Goal: Task Accomplishment & Management: Complete application form

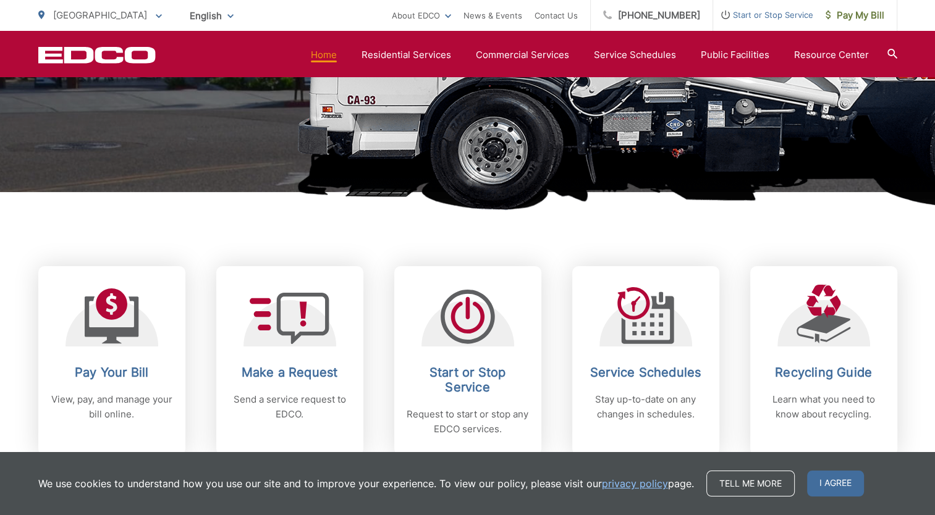
scroll to position [348, 0]
click at [830, 487] on span "I agree" at bounding box center [835, 484] width 57 height 26
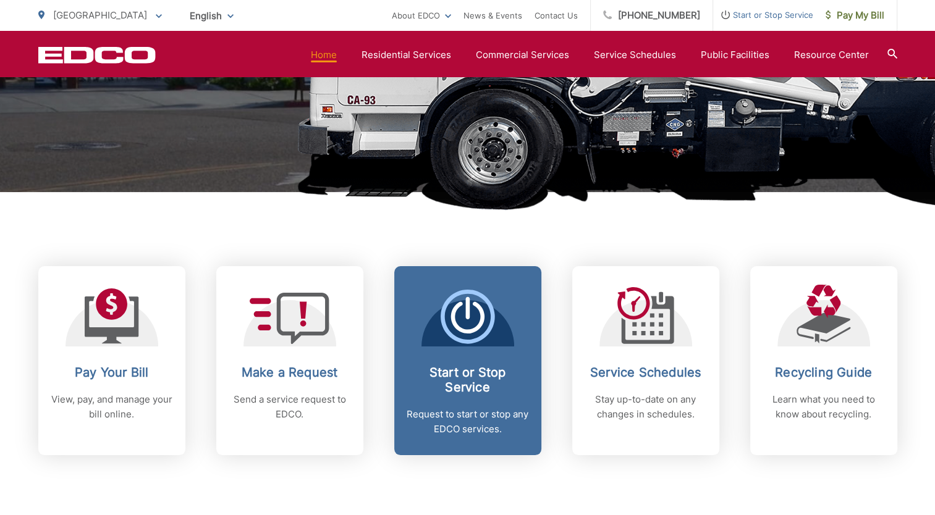
click at [520, 357] on span "Start or Stop Service Request to start or stop any EDCO services." at bounding box center [467, 360] width 147 height 189
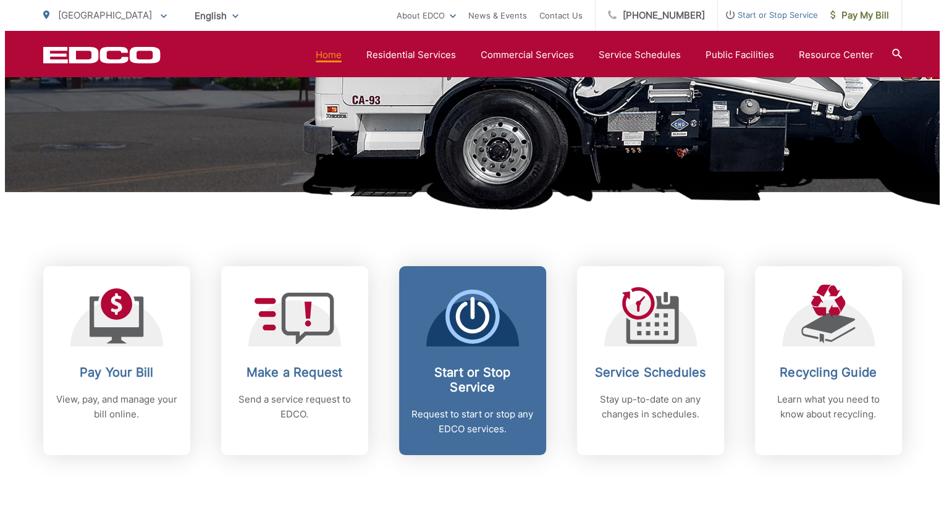
scroll to position [0, 0]
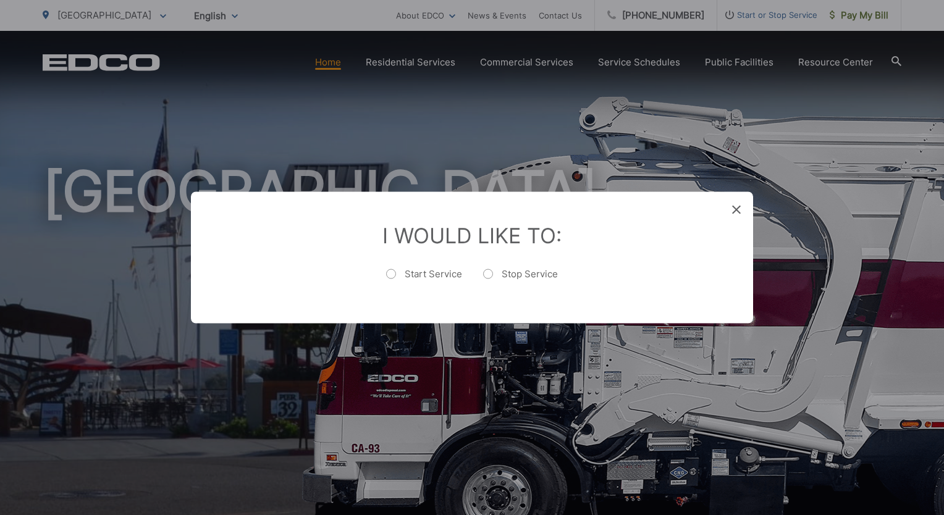
click at [398, 272] on label "Start Service" at bounding box center [424, 280] width 76 height 25
radio input "true"
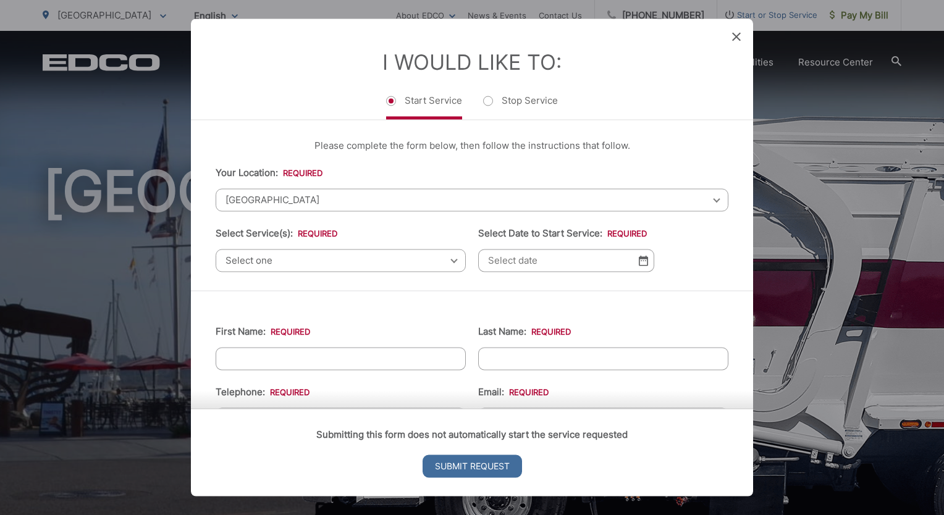
click at [314, 259] on span "Select one" at bounding box center [341, 260] width 250 height 23
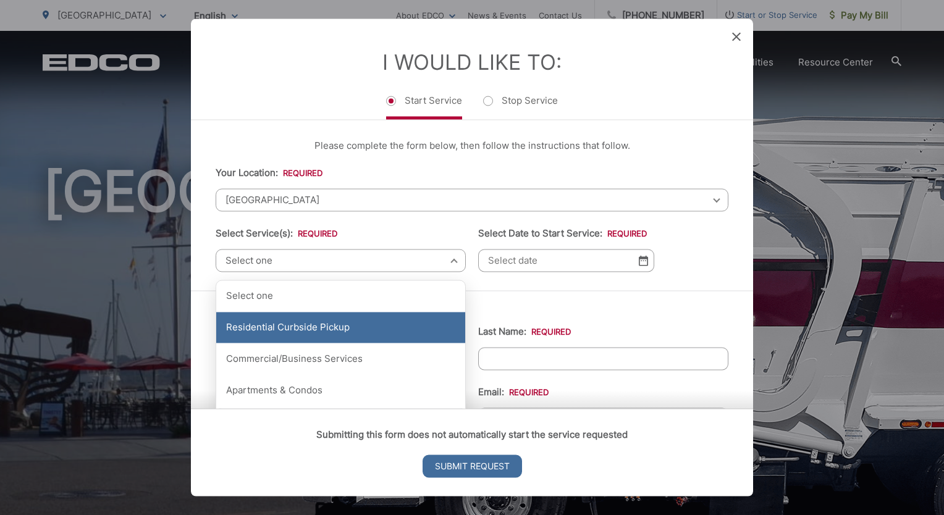
click at [314, 320] on div "Residential Curbside Pickup" at bounding box center [340, 328] width 249 height 31
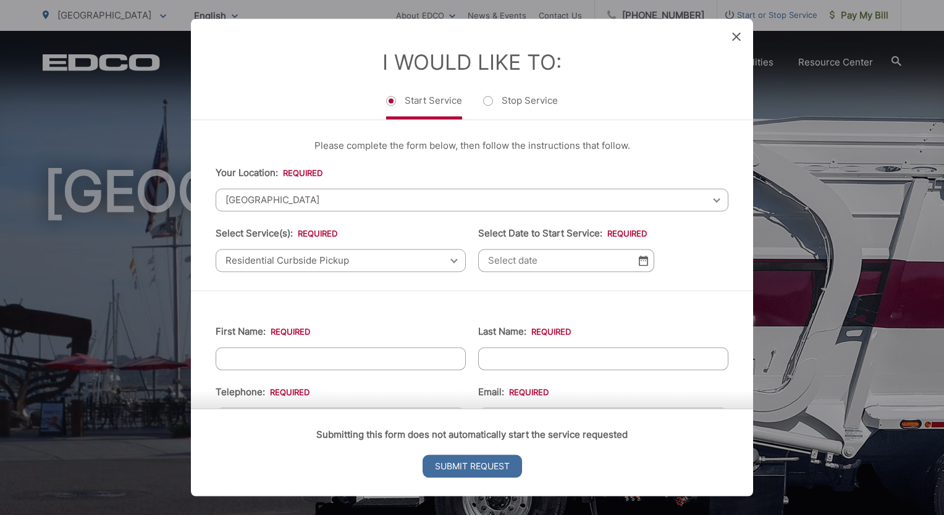
click at [639, 262] on img at bounding box center [643, 260] width 9 height 11
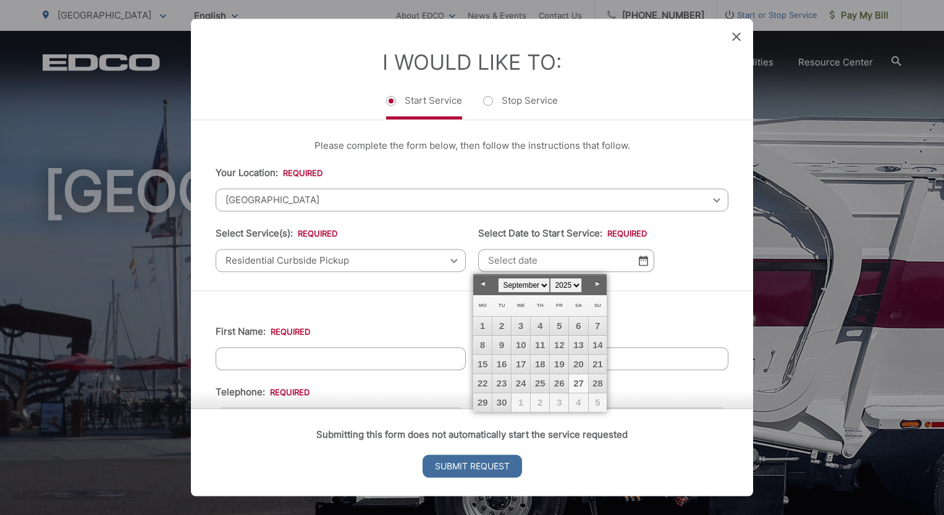
click at [579, 381] on link "27" at bounding box center [578, 383] width 19 height 19
type input "[DATE]"
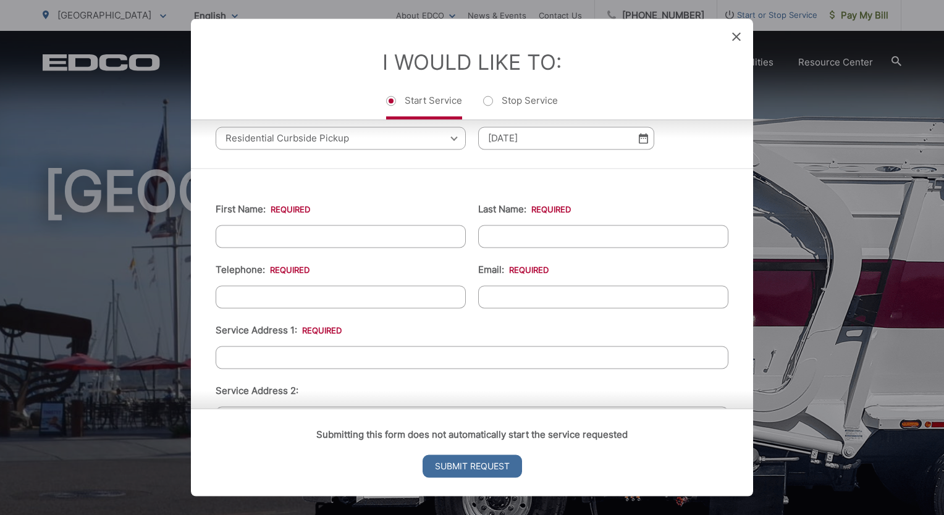
scroll to position [128, 0]
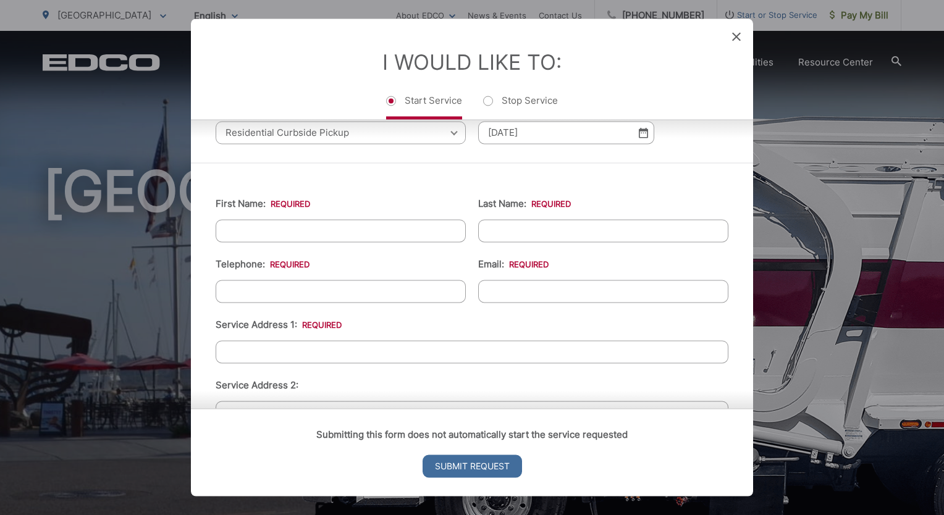
click at [358, 229] on input "First Name: *" at bounding box center [341, 230] width 250 height 23
type input "[PERSON_NAME]"
type input "[PHONE_NUMBER]"
click at [508, 291] on input "Email: *" at bounding box center [603, 291] width 250 height 23
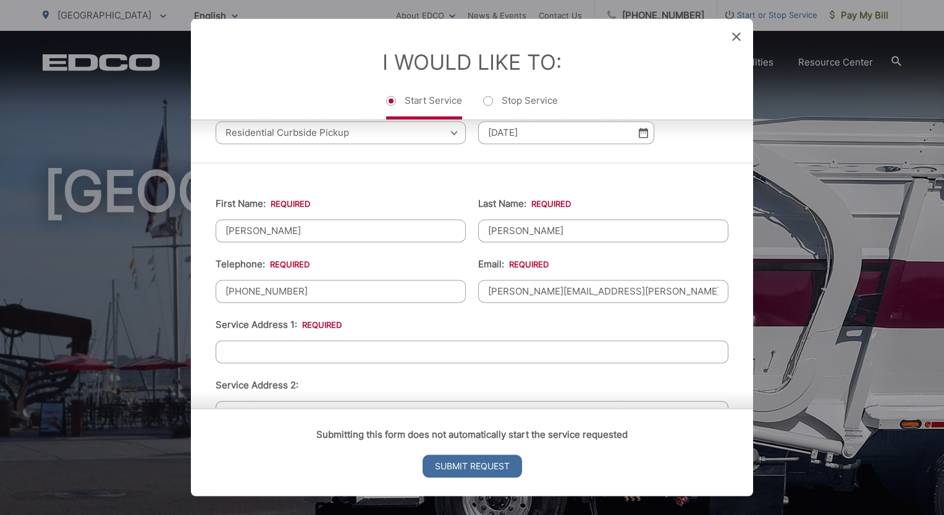
type input "[PERSON_NAME][EMAIL_ADDRESS][PERSON_NAME][DOMAIN_NAME]"
click at [389, 347] on input "Service Address 1: *" at bounding box center [472, 351] width 513 height 23
type input "[STREET_ADDRESS][PERSON_NAME]"
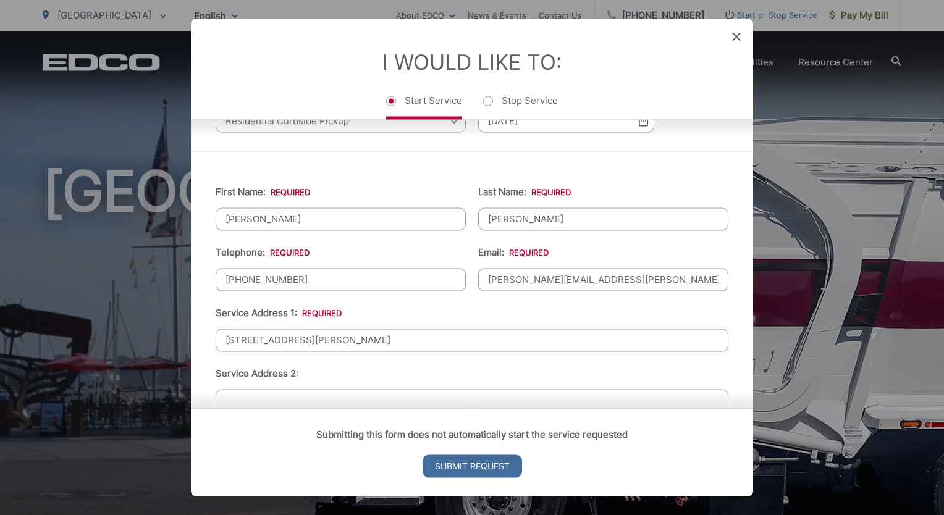
scroll to position [333, 0]
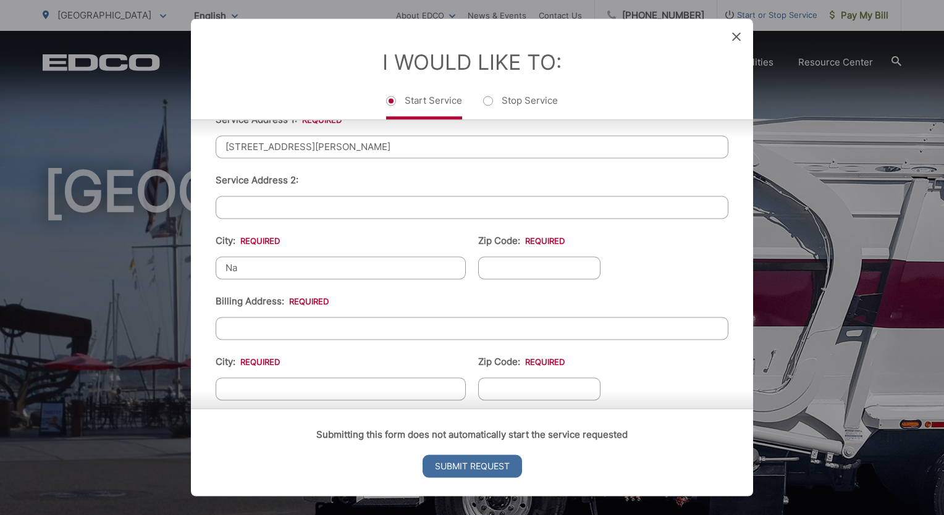
type input "[GEOGRAPHIC_DATA]"
type input "91950"
type input "[STREET_ADDRESS][PERSON_NAME]"
type input "[GEOGRAPHIC_DATA]"
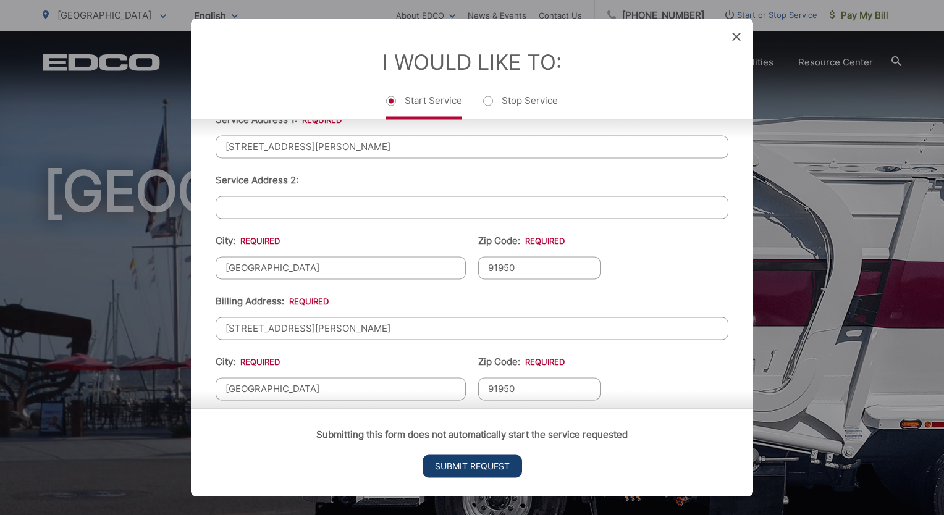
type input "91950"
click at [450, 466] on input "Submit Request" at bounding box center [472, 466] width 99 height 23
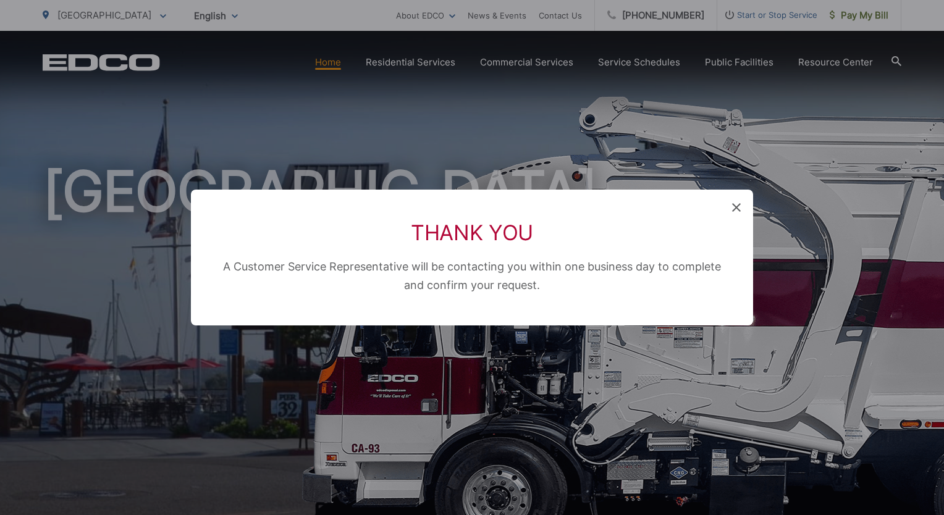
click at [738, 206] on icon at bounding box center [736, 207] width 9 height 9
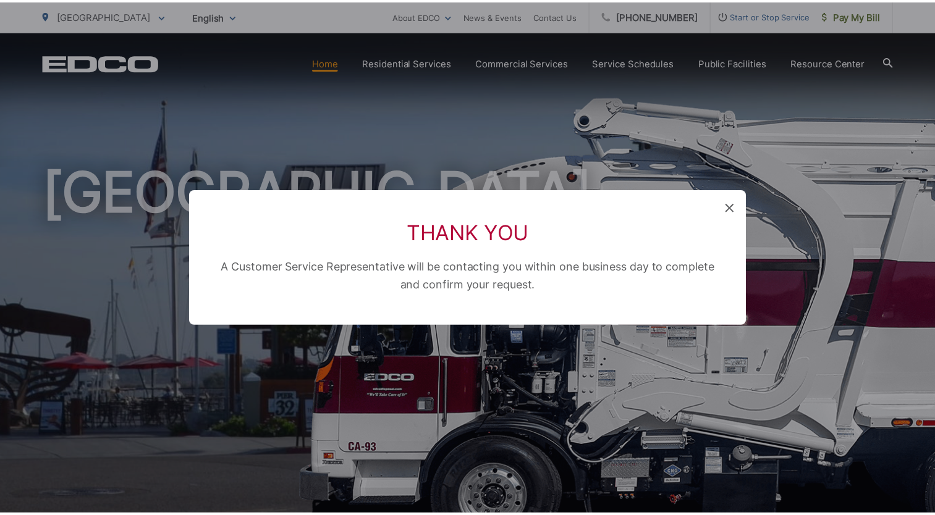
scroll to position [348, 0]
